Goal: Check status: Check status

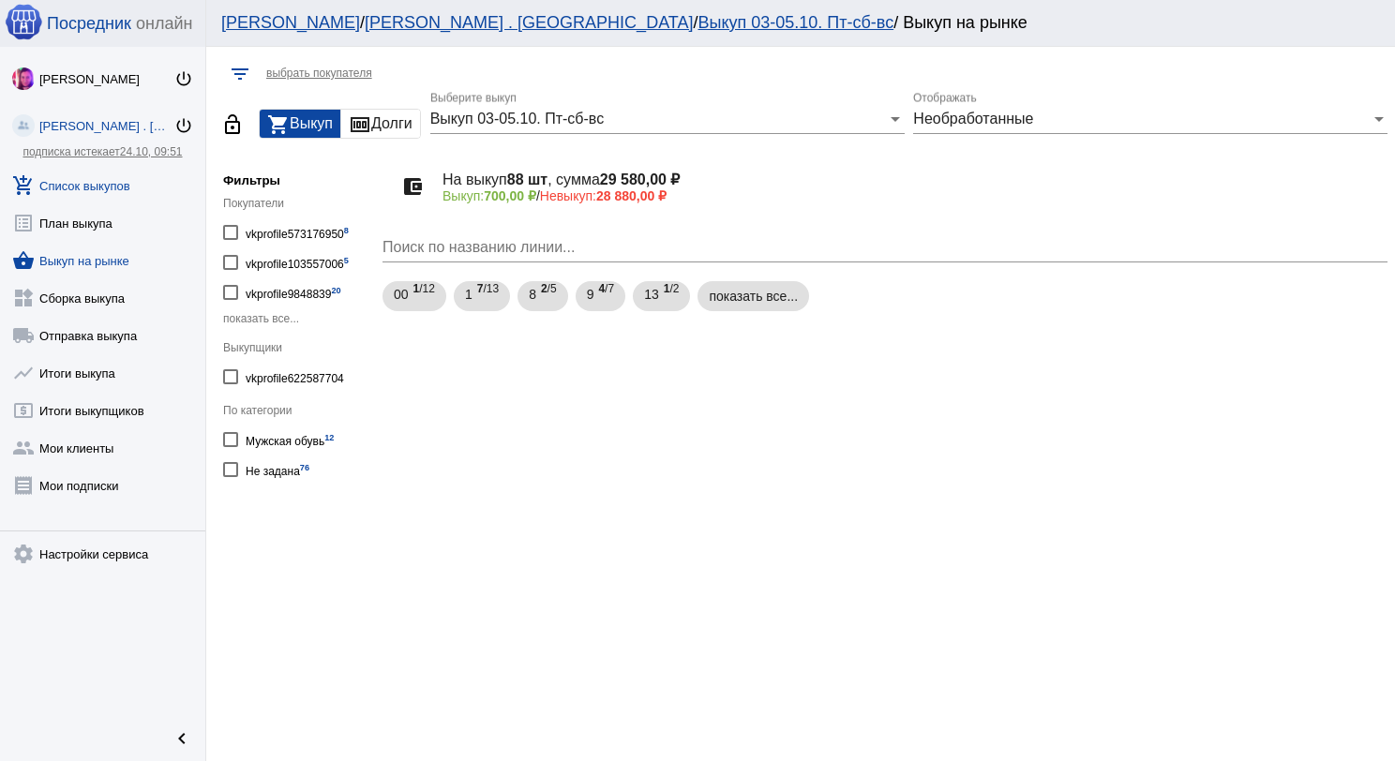
click at [111, 173] on link "add_shopping_cart Список выкупов" at bounding box center [102, 182] width 205 height 38
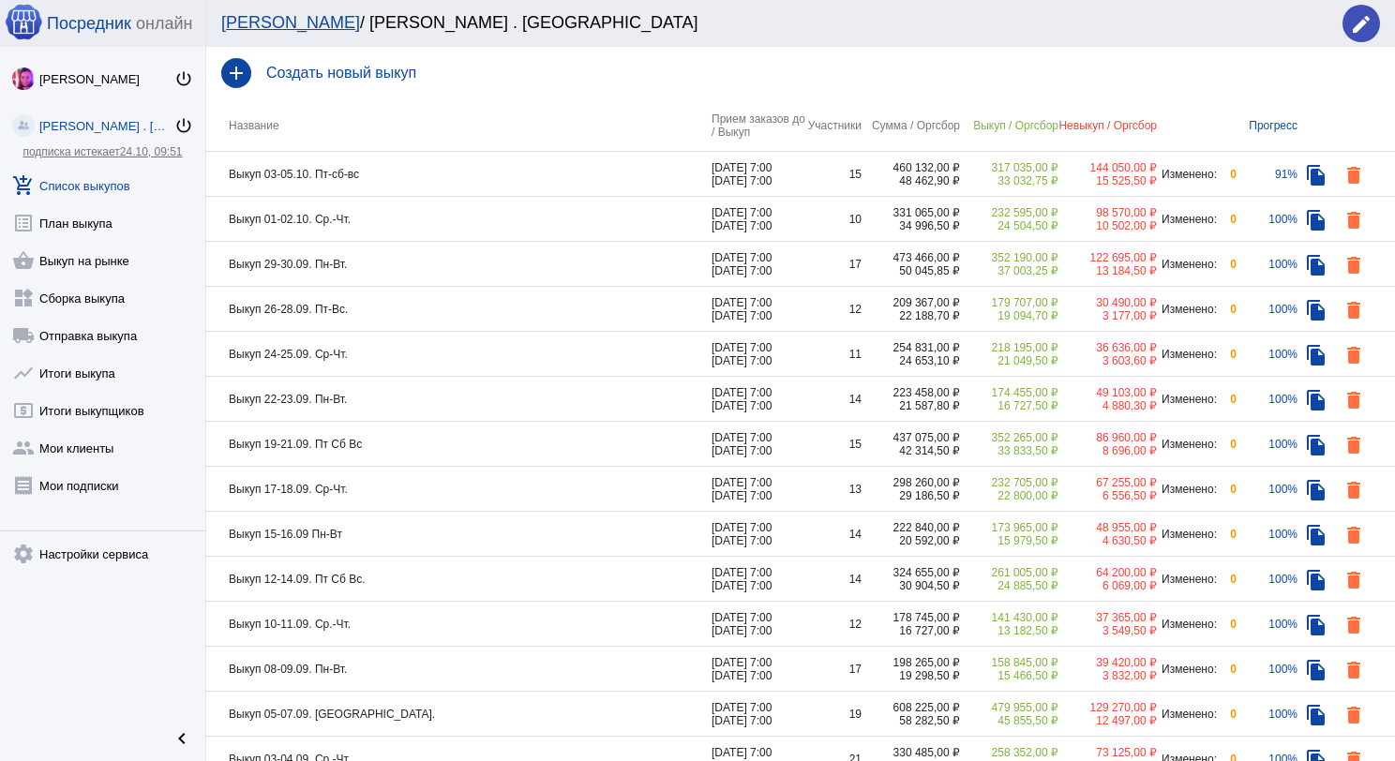
click at [462, 180] on td "Выкуп 03-05.10. Пт-сб-вс" at bounding box center [458, 174] width 505 height 45
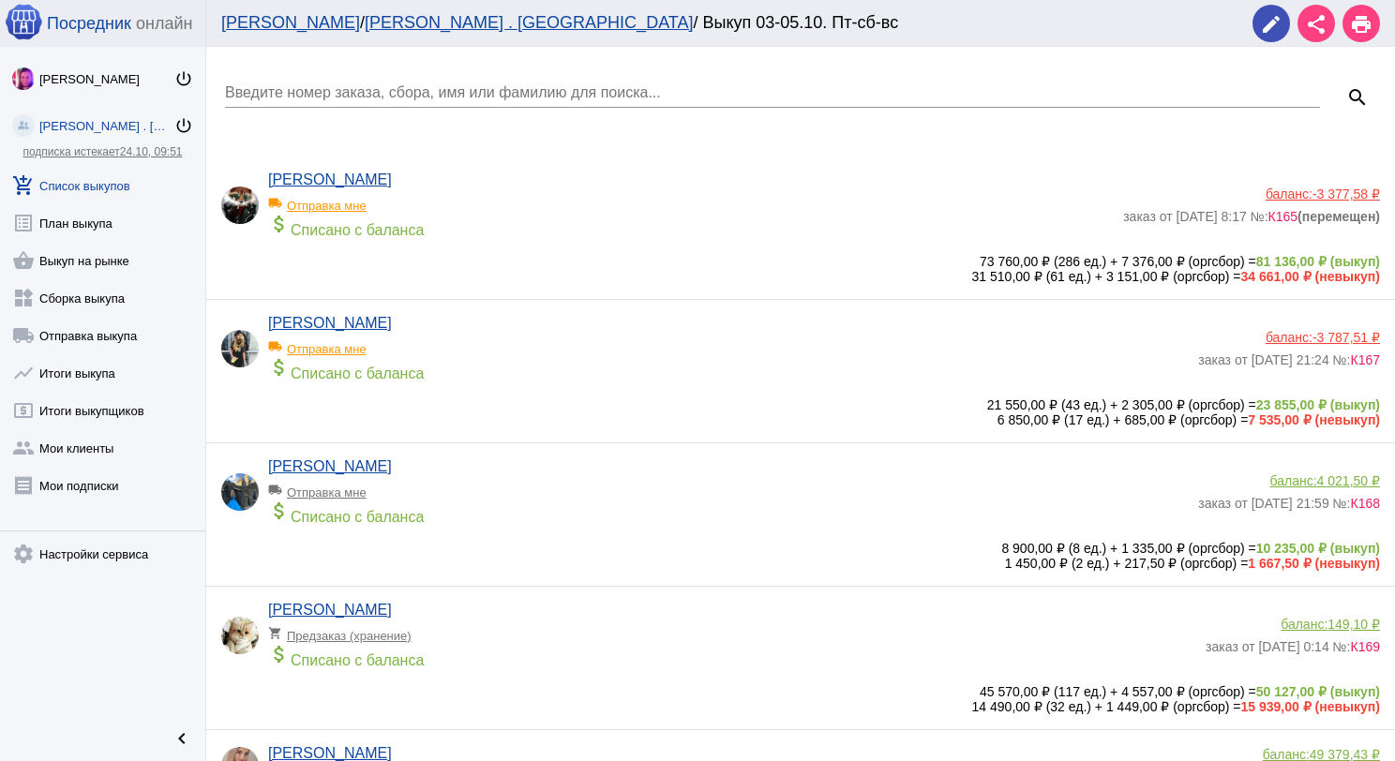
click at [448, 91] on input "Введите номер заказа, сбора, имя или фамилию для поиска..." at bounding box center [772, 92] width 1095 height 17
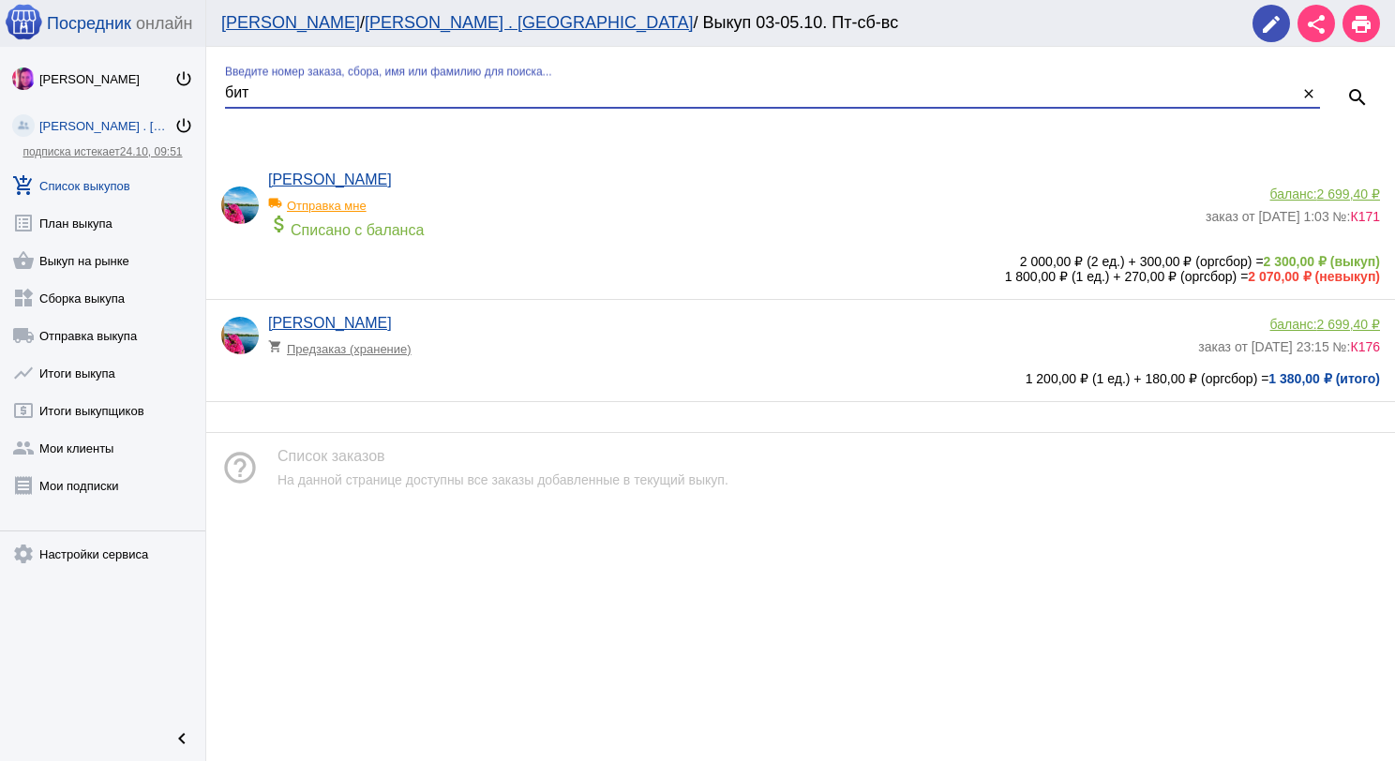
click at [270, 84] on input "бит" at bounding box center [761, 92] width 1073 height 17
type input "б"
type input "нем"
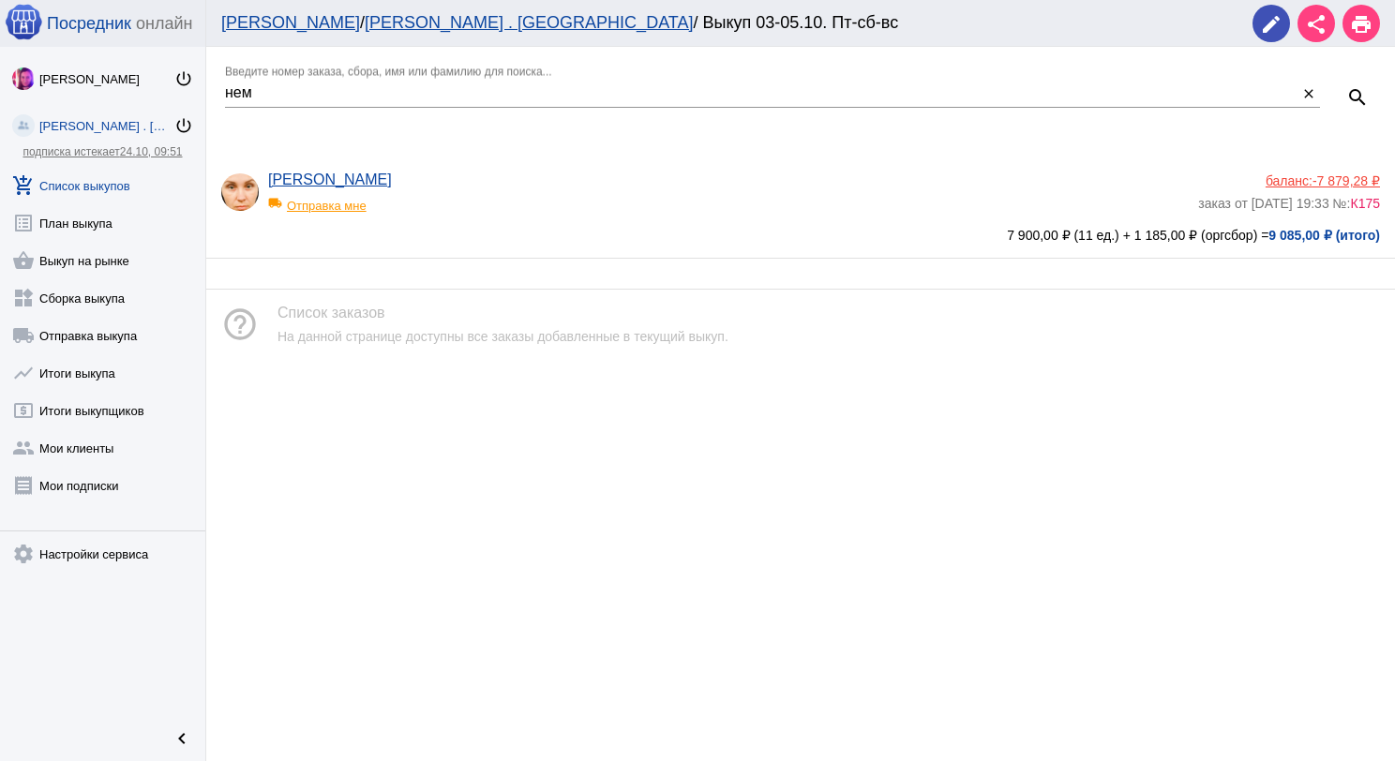
click at [1358, 178] on span "-7 879,28 ₽" at bounding box center [1347, 180] width 68 height 15
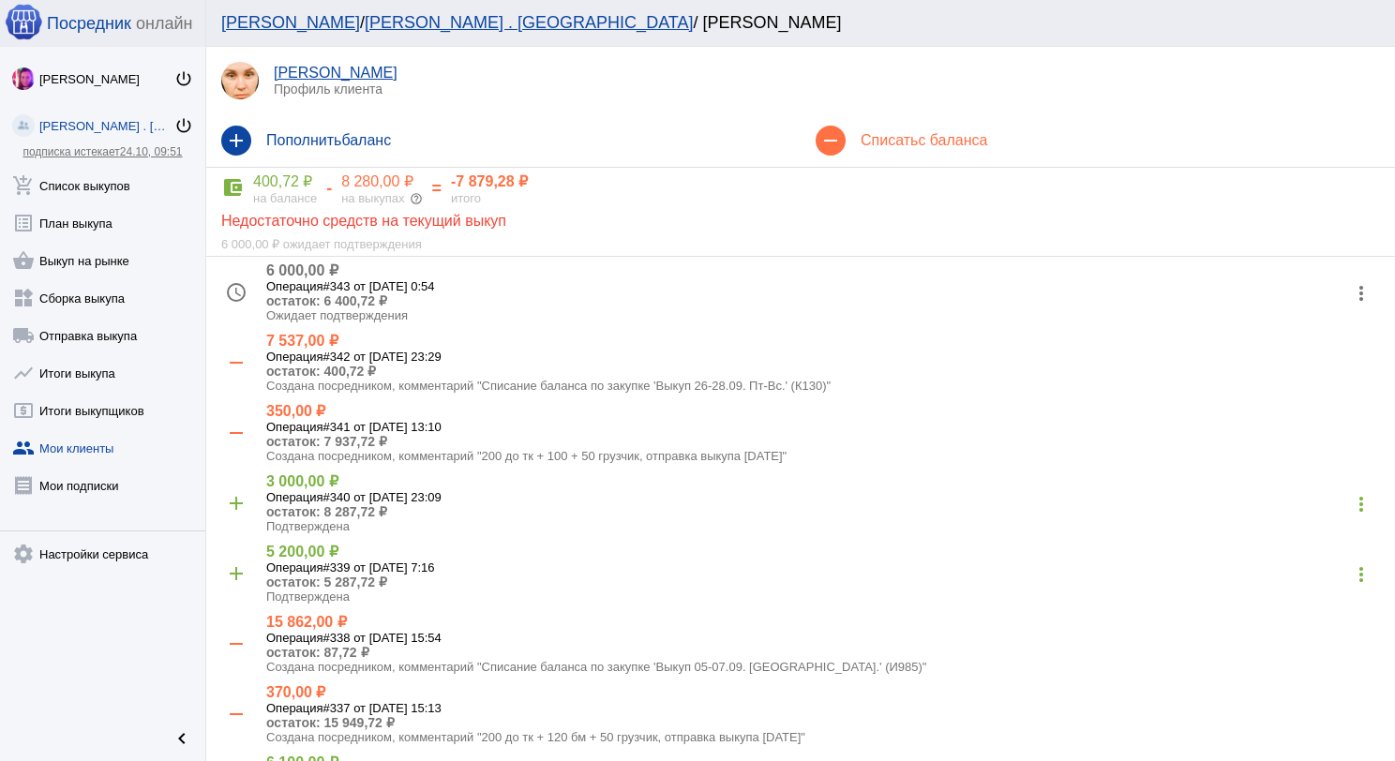
click at [310, 187] on div "400,72 ₽" at bounding box center [285, 182] width 64 height 19
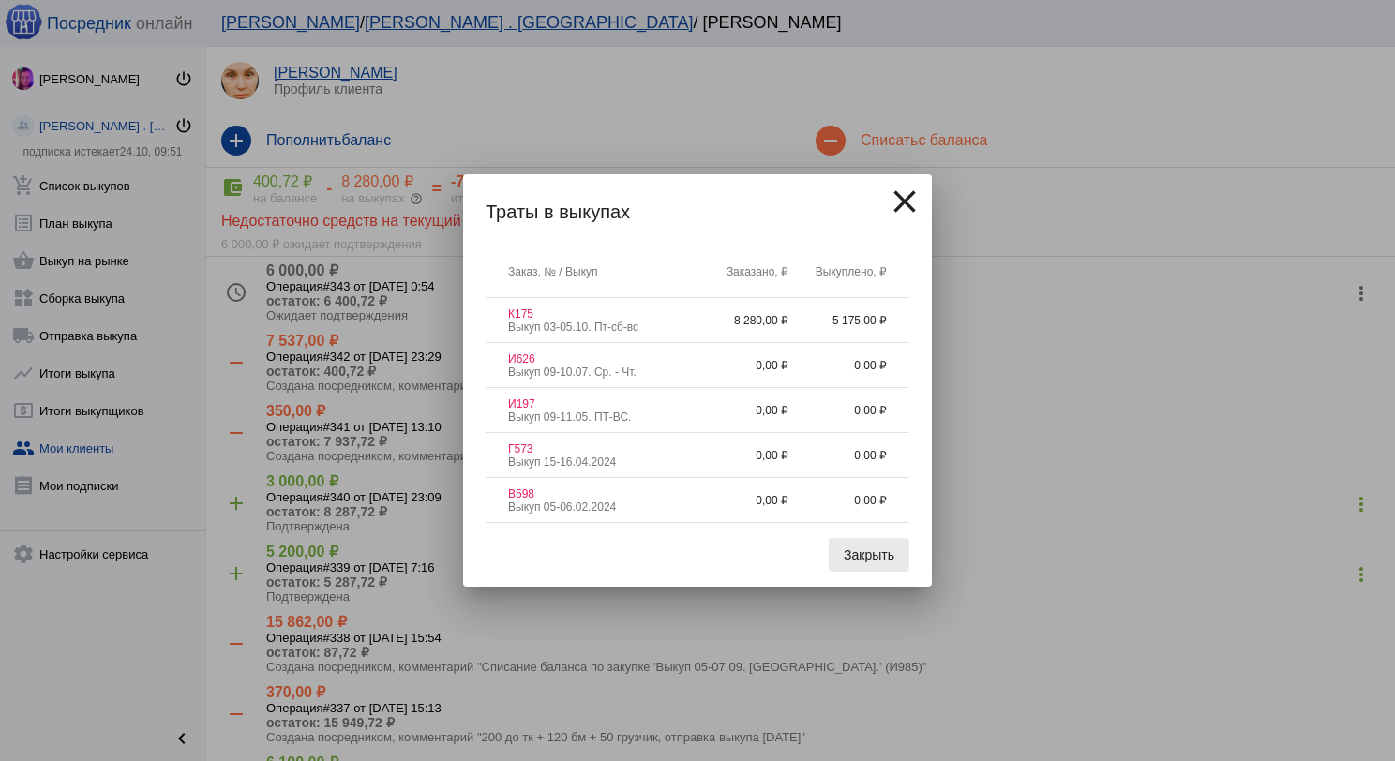
click at [840, 557] on button "Закрыть" at bounding box center [869, 555] width 81 height 34
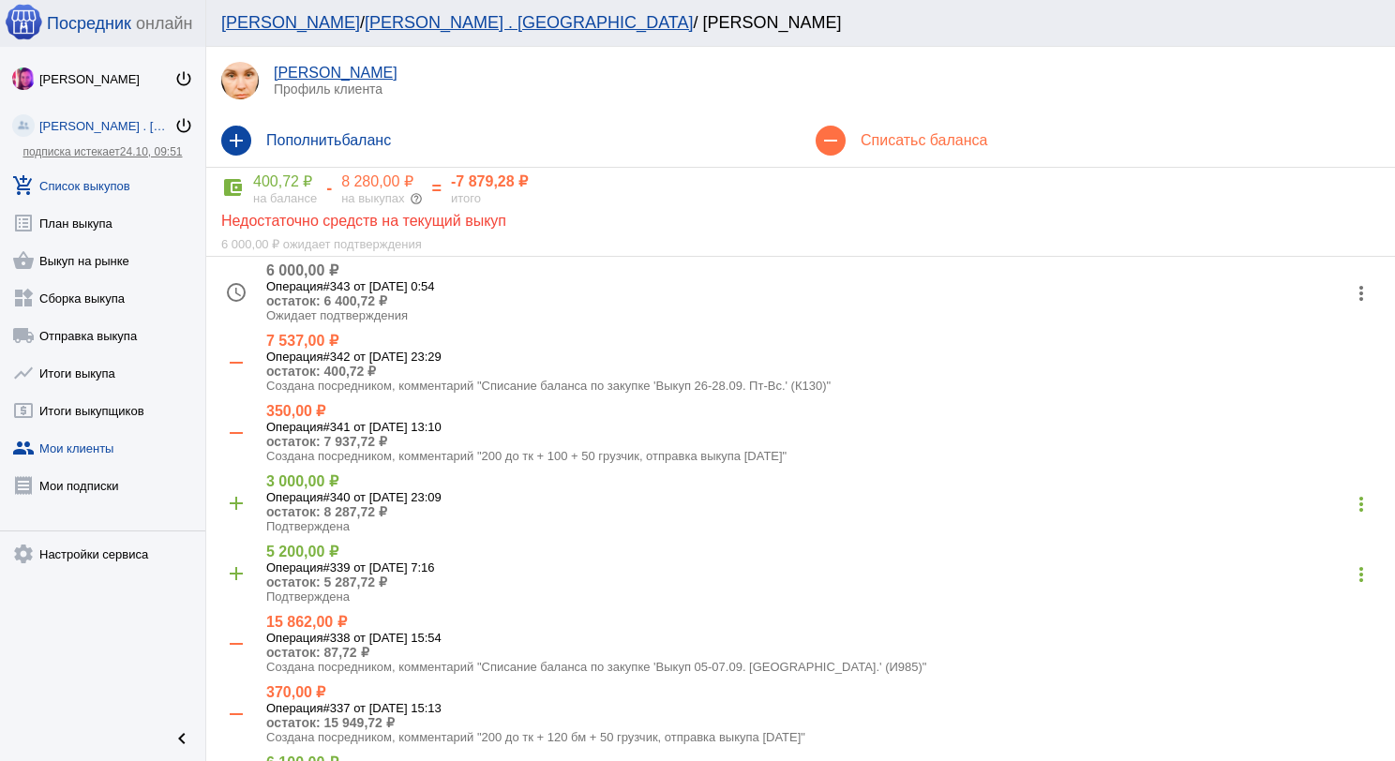
click at [102, 195] on link "add_shopping_cart Список выкупов" at bounding box center [102, 182] width 205 height 38
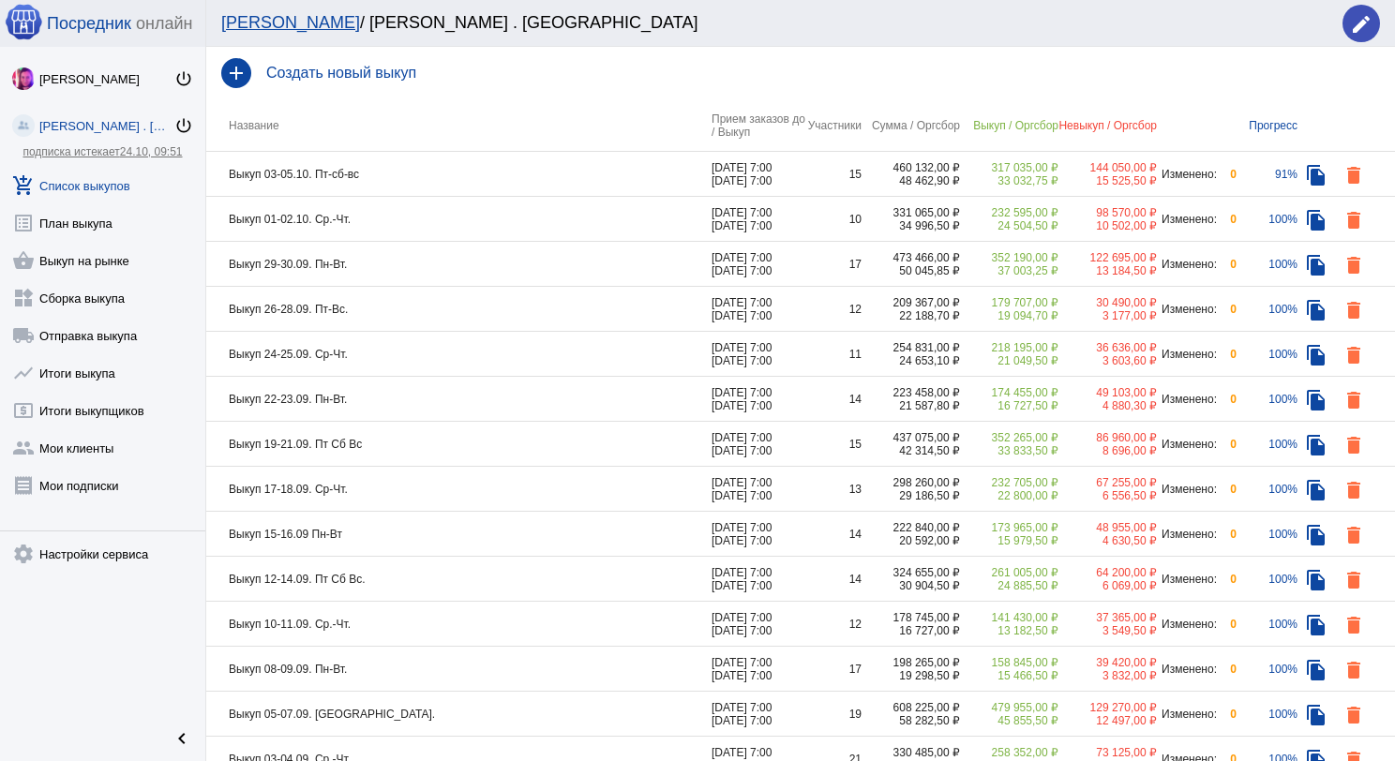
click at [447, 176] on td "Выкуп 03-05.10. Пт-сб-вс" at bounding box center [458, 174] width 505 height 45
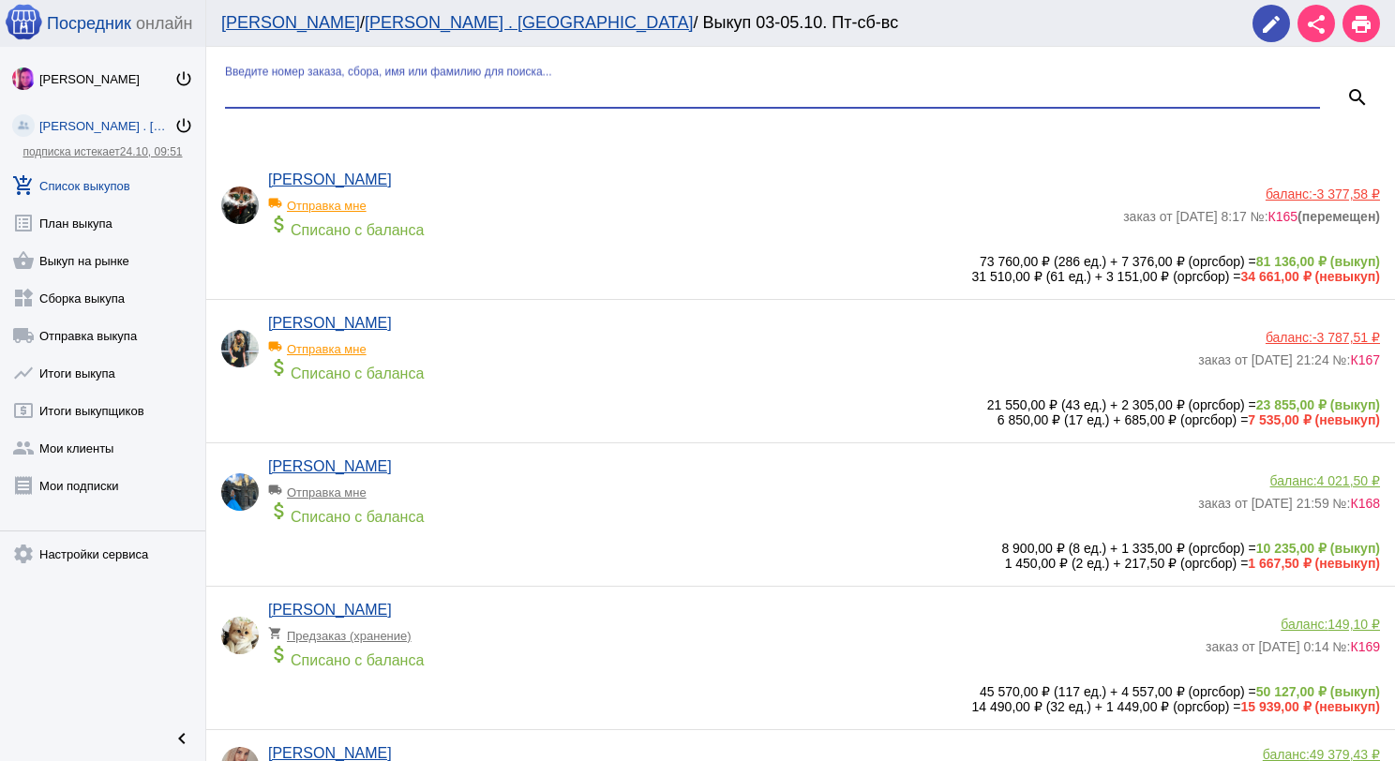
click at [473, 90] on input "Введите номер заказа, сбора, имя или фамилию для поиска..." at bounding box center [772, 92] width 1095 height 17
type input "нем"
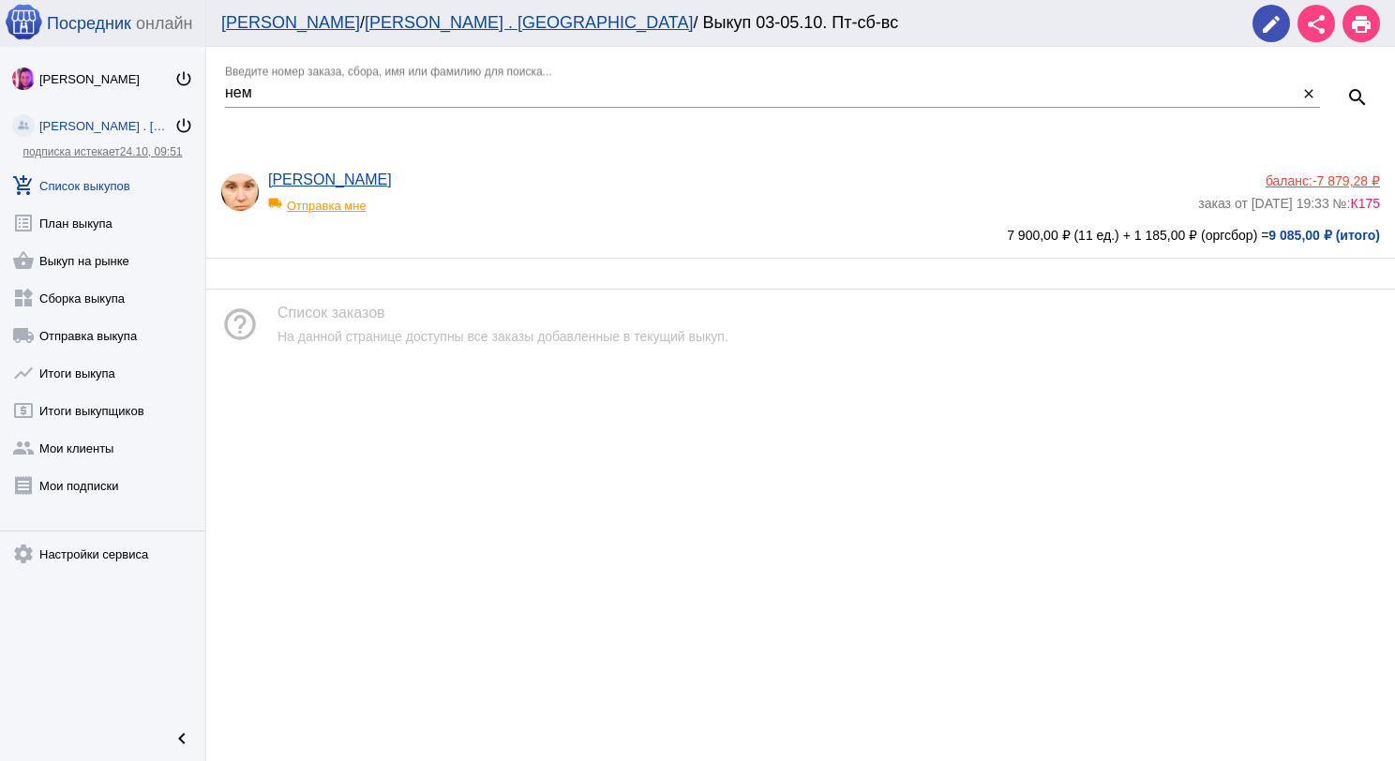
click at [504, 176] on div "[PERSON_NAME] local_shipping Отправка мне" at bounding box center [733, 197] width 930 height 51
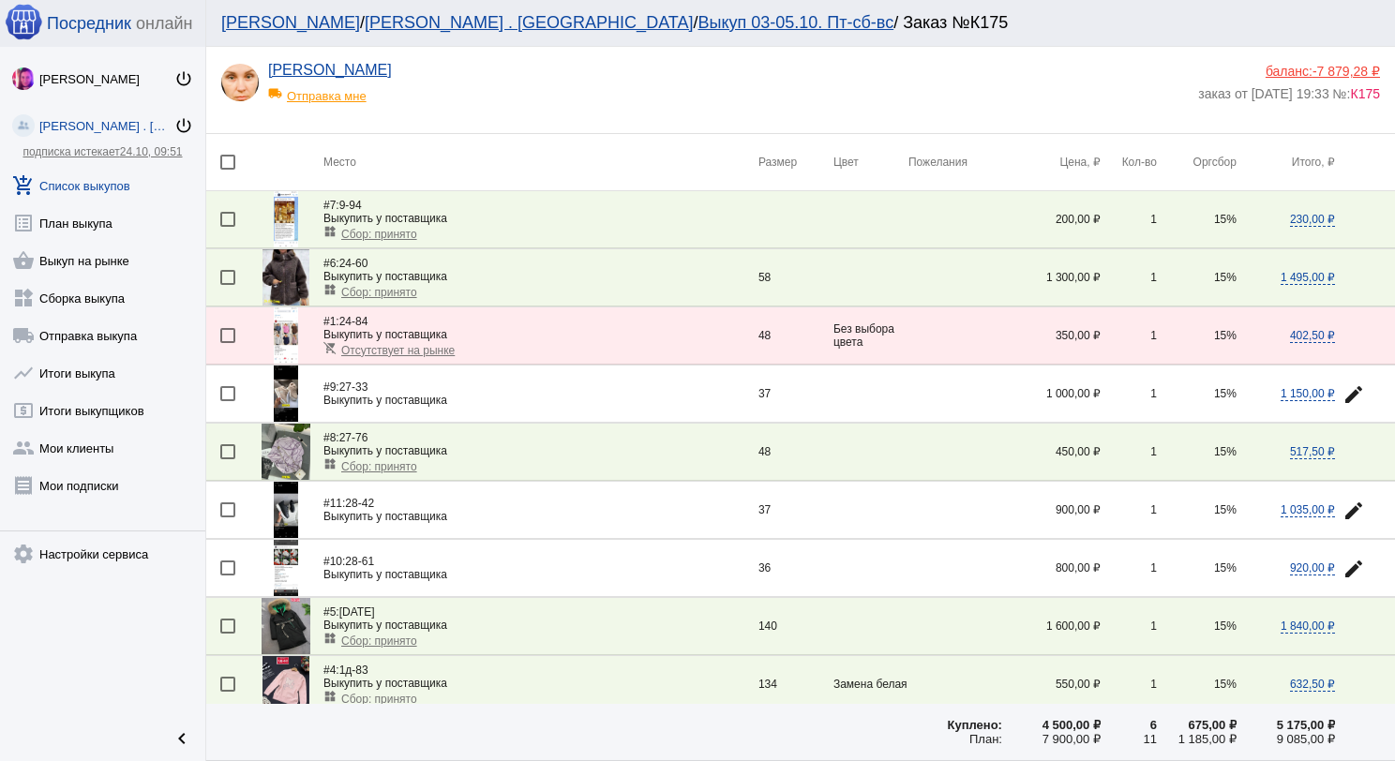
click at [1339, 62] on div "[PERSON_NAME] local_shipping Отправка мне баланс: -7 879,28 ₽ заказ от [DATE] 1…" at bounding box center [805, 95] width 1168 height 66
click at [1334, 71] on span "-7 879,28 ₽" at bounding box center [1347, 71] width 68 height 15
